Goal: Use online tool/utility: Utilize a website feature to perform a specific function

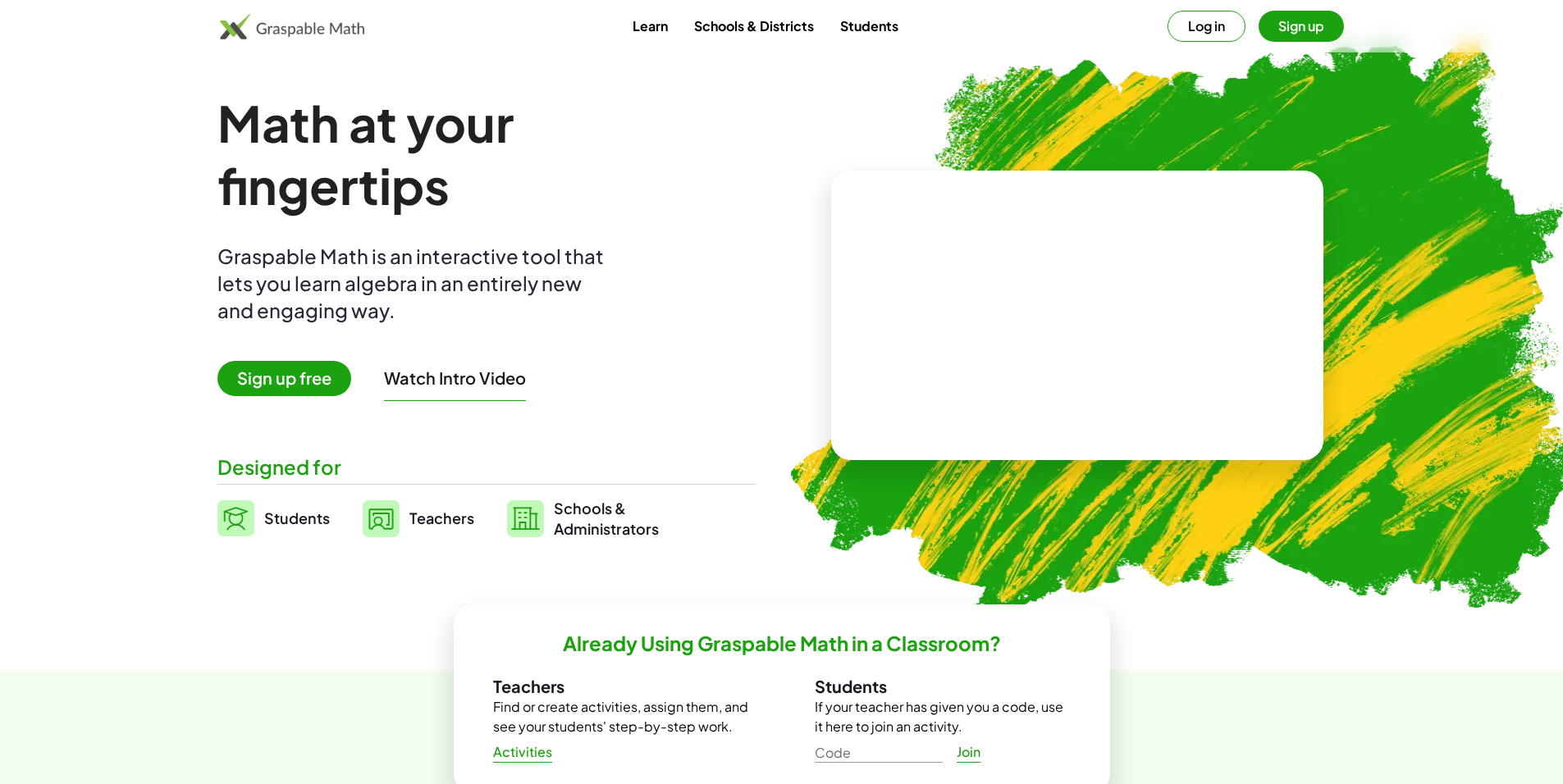
click at [1222, 22] on button "Log in" at bounding box center [1206, 26] width 78 height 31
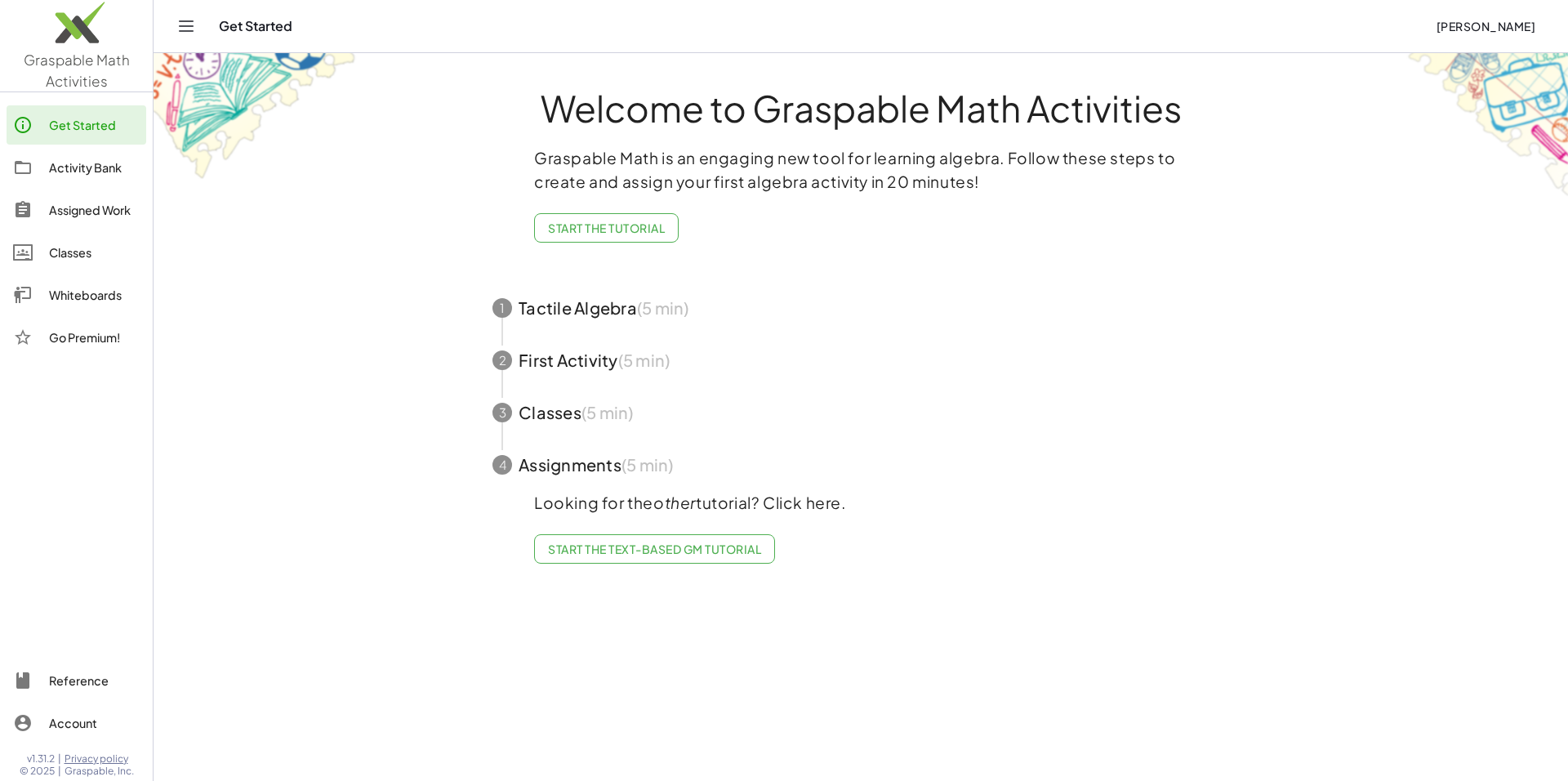
click at [108, 48] on img at bounding box center [76, 26] width 153 height 69
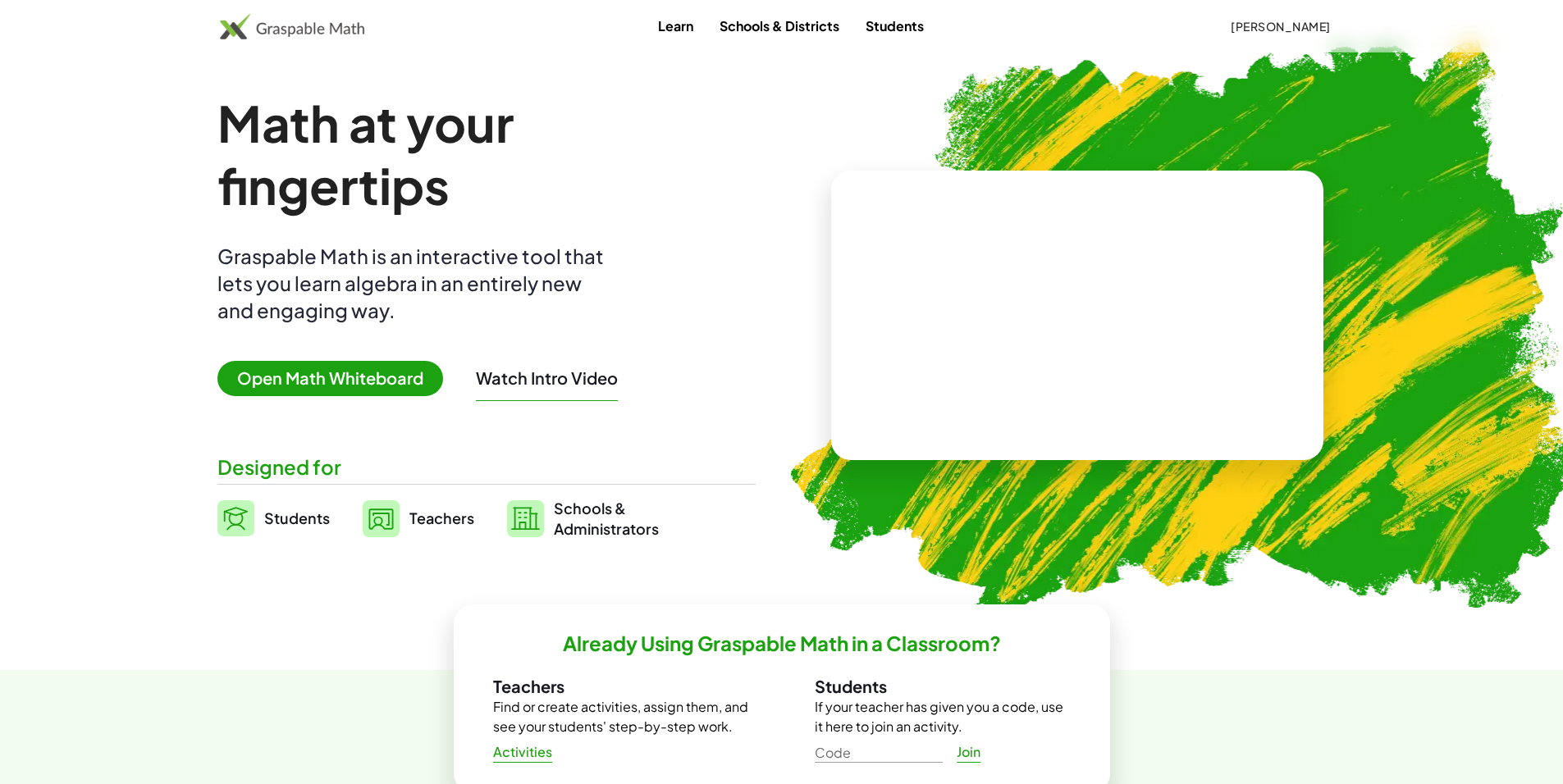
click at [382, 379] on span "Open Math Whiteboard" at bounding box center [330, 378] width 226 height 35
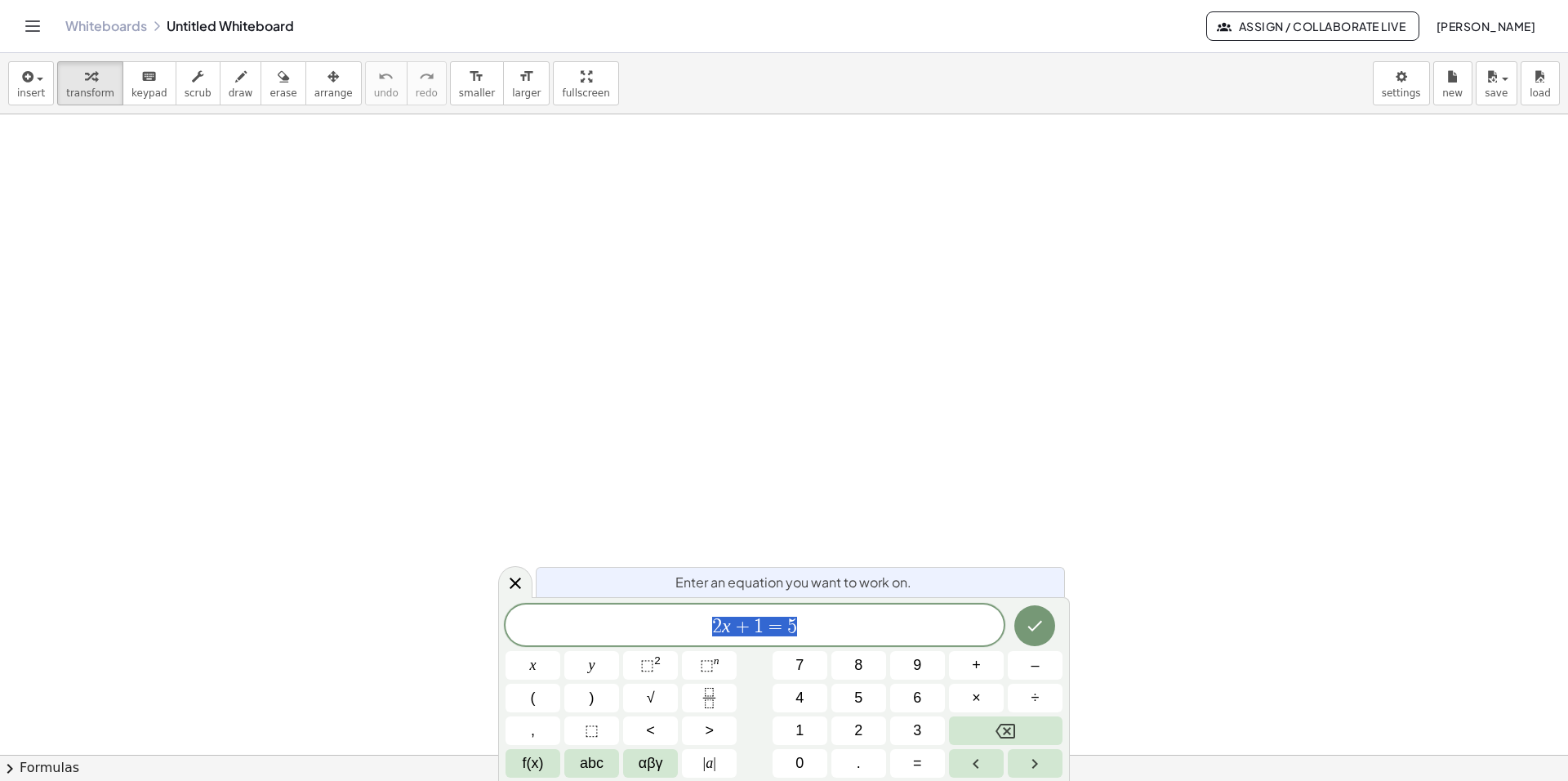
click at [455, 466] on div at bounding box center [784, 754] width 1568 height 1281
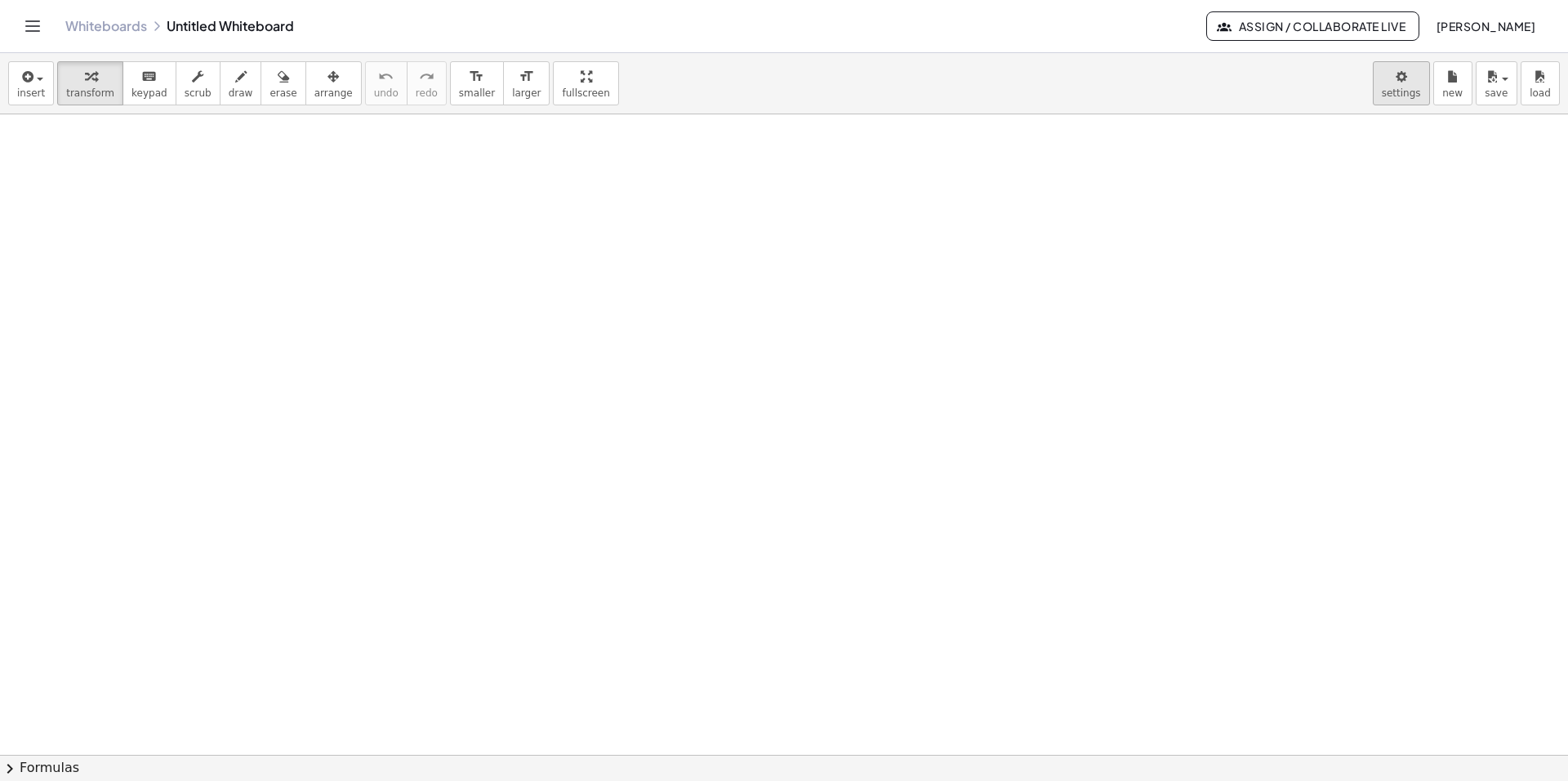
click at [1406, 84] on body "Graspable Math Activities Get Started Activity Bank Assigned Work Classes White…" at bounding box center [784, 390] width 1568 height 781
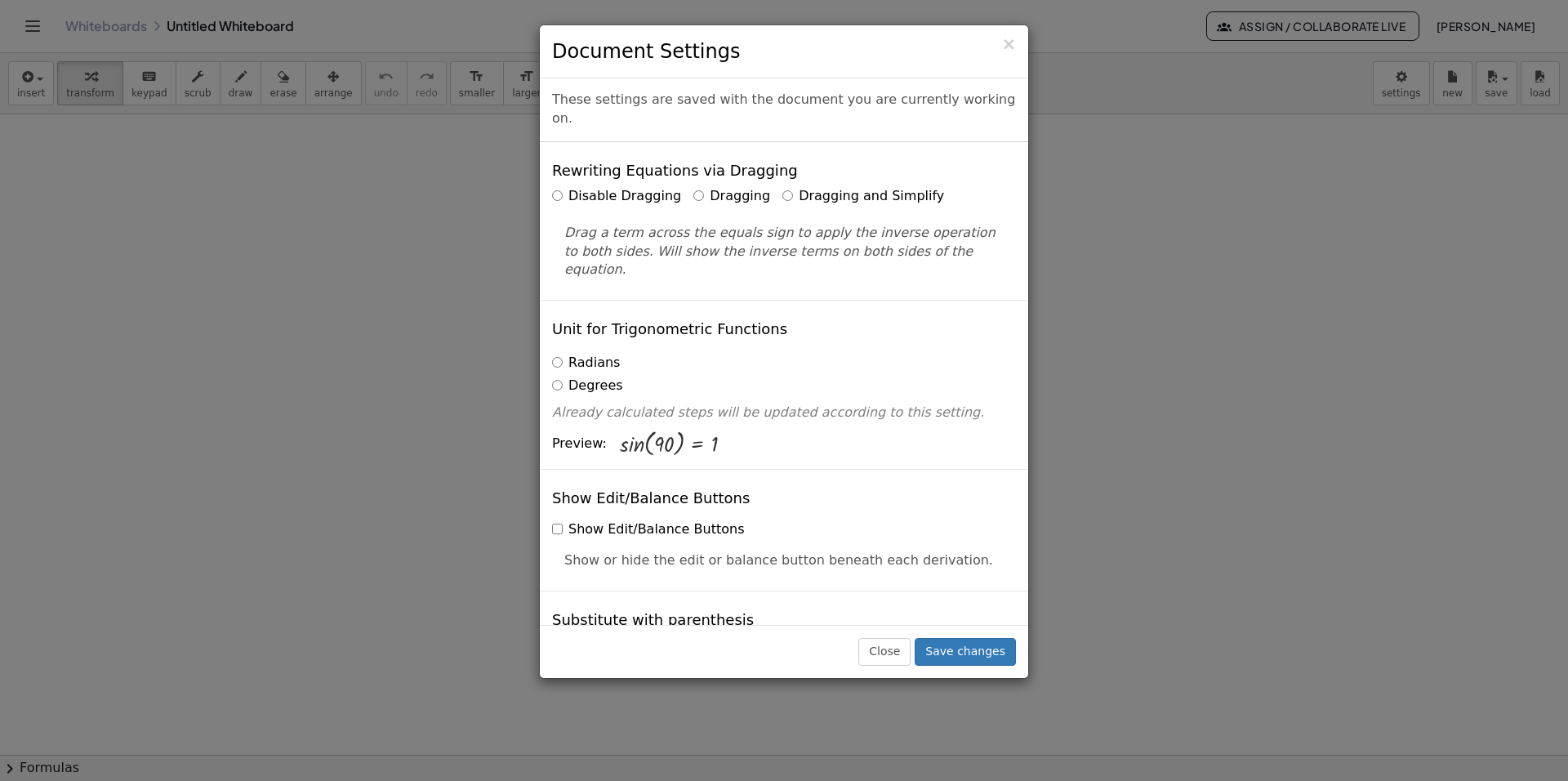
click at [782, 187] on label "Dragging and Simplify" at bounding box center [863, 196] width 162 height 18
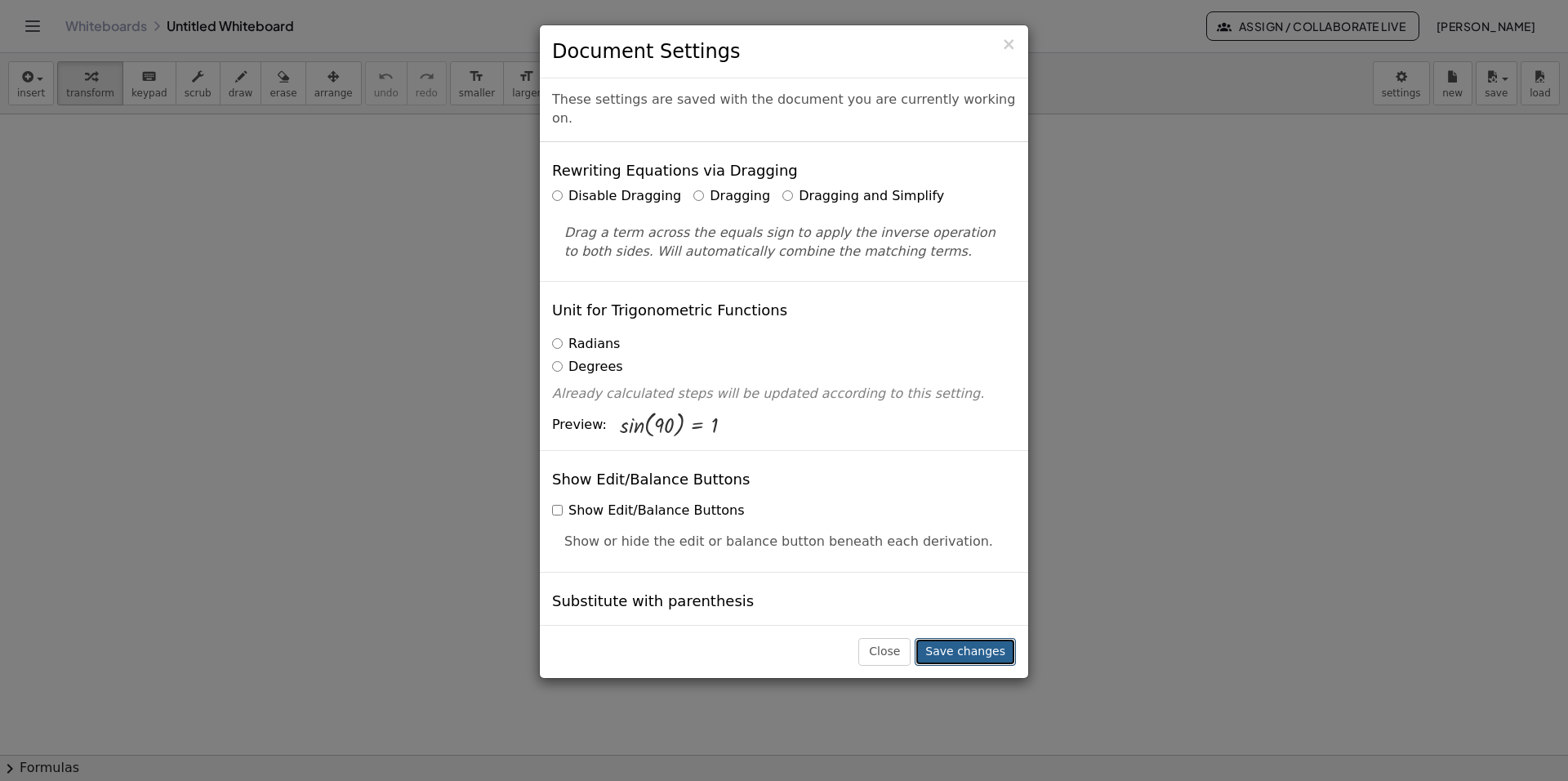
click at [973, 647] on button "Save changes" at bounding box center [964, 652] width 101 height 28
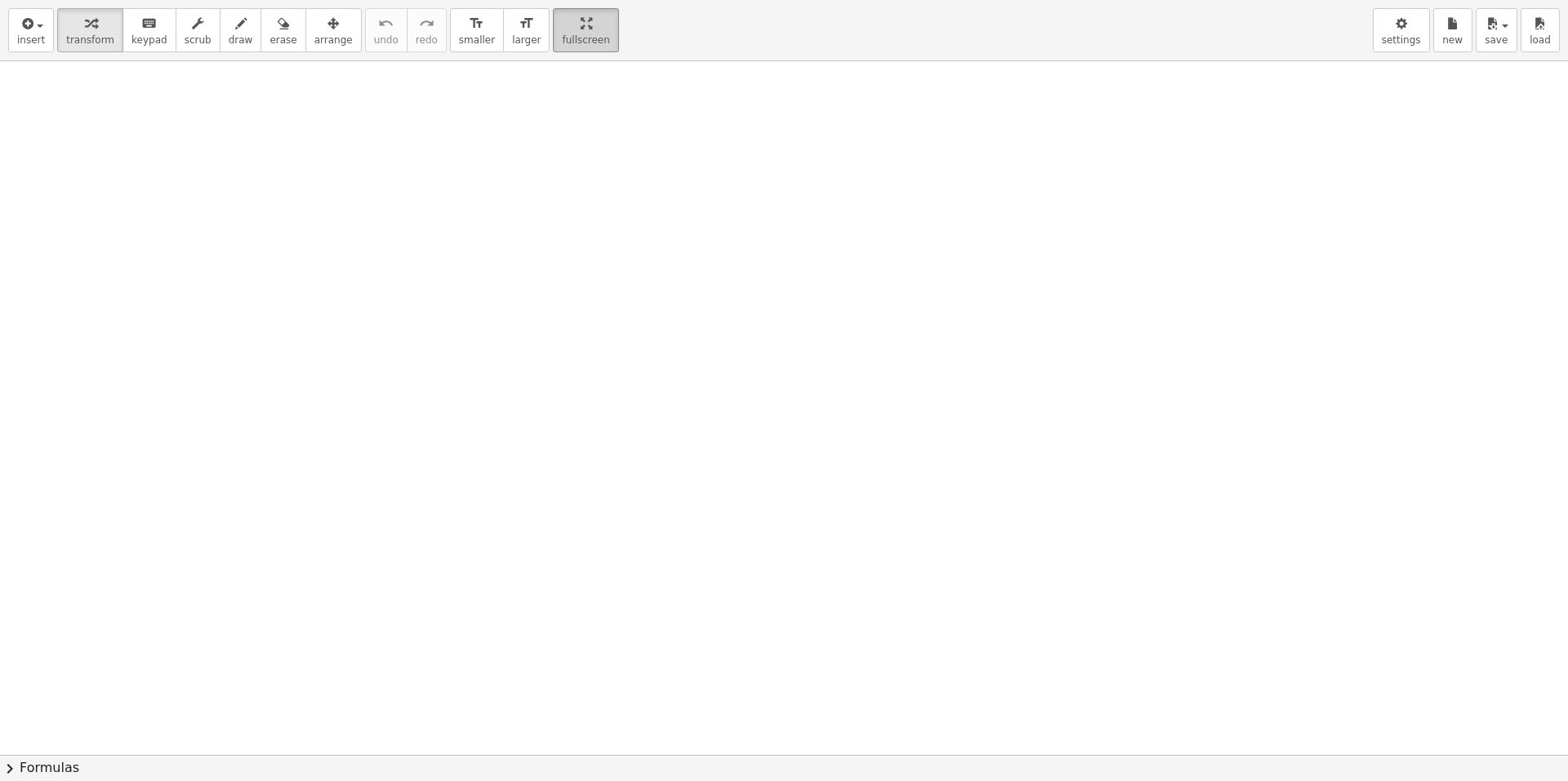
click at [549, 161] on div "insert select one: Math Expression Function Text Youtube Video Graphing Geometr…" at bounding box center [784, 390] width 1568 height 781
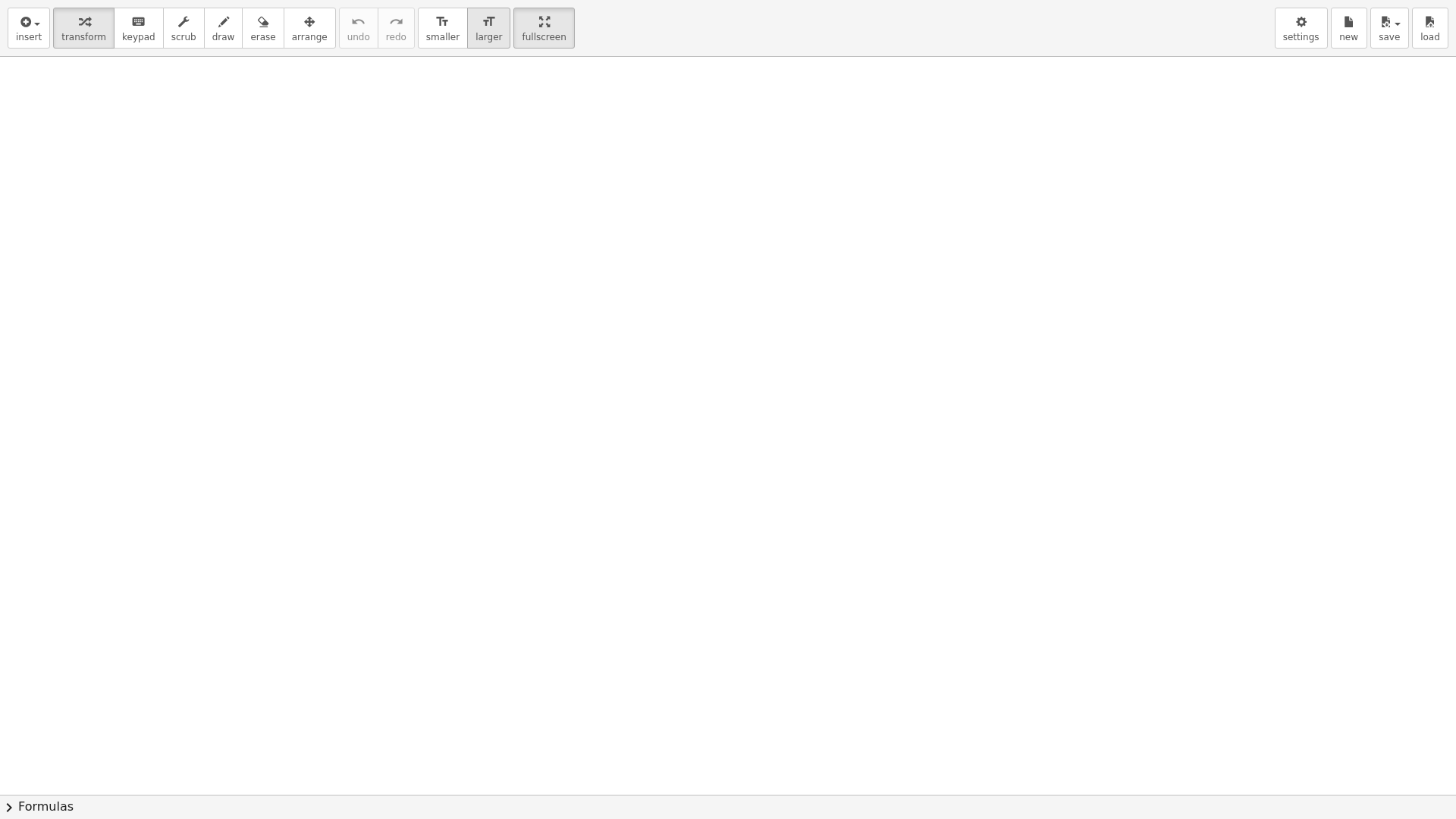
click at [475, 40] on span "larger" at bounding box center [488, 37] width 26 height 11
